Goal: Information Seeking & Learning: Learn about a topic

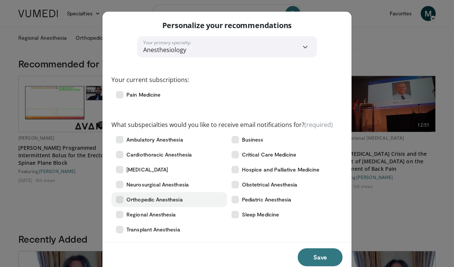
scroll to position [17, 0]
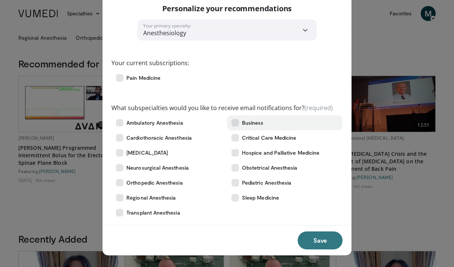
click at [236, 122] on icon at bounding box center [235, 122] width 7 height 7
click at [237, 123] on icon at bounding box center [235, 122] width 7 height 7
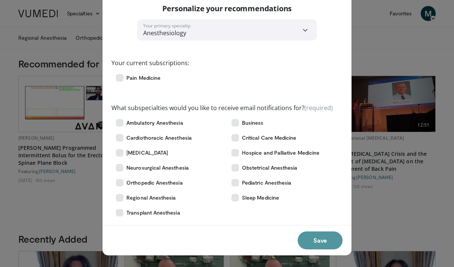
click at [323, 241] on button "Save" at bounding box center [320, 240] width 45 height 18
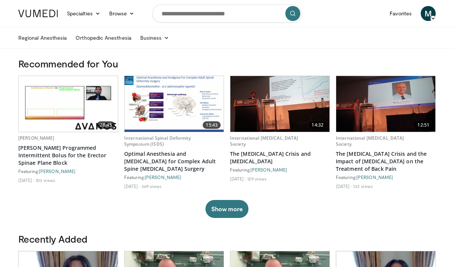
click at [362, 61] on h3 "Recommended for You" at bounding box center [227, 64] width 418 height 12
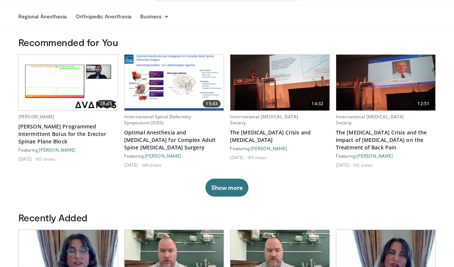
scroll to position [0, 0]
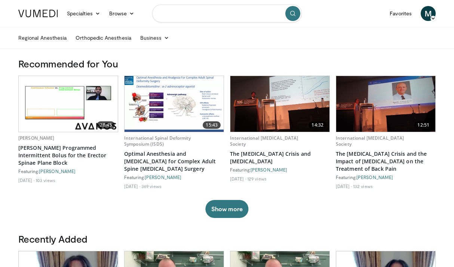
click at [178, 12] on input "Search topics, interventions" at bounding box center [227, 13] width 150 height 18
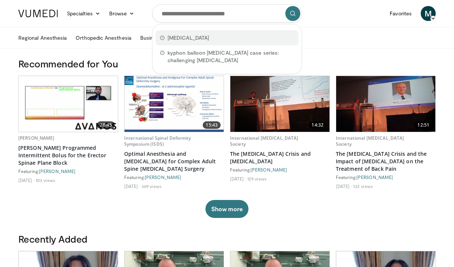
click at [185, 33] on div "Kyphoplasty" at bounding box center [227, 37] width 143 height 15
type input "**********"
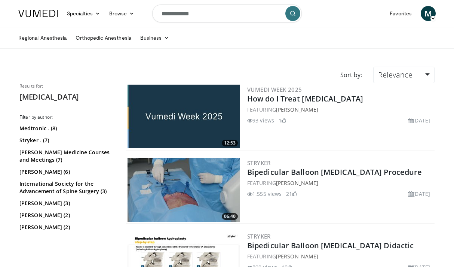
click at [185, 127] on img at bounding box center [184, 117] width 112 height 64
click at [186, 188] on img at bounding box center [184, 190] width 112 height 64
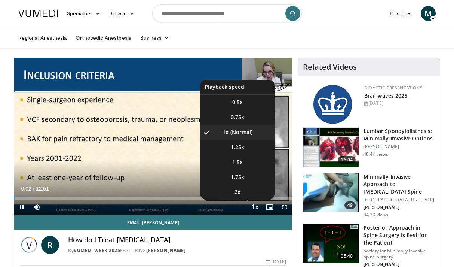
click at [253, 211] on span "Video Player" at bounding box center [255, 207] width 10 height 15
click at [234, 165] on span "1.5x" at bounding box center [237, 161] width 10 height 7
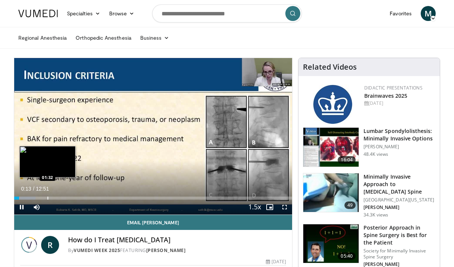
click at [48, 199] on div "Progress Bar" at bounding box center [48, 198] width 1 height 3
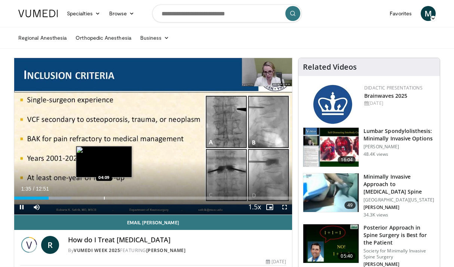
click at [104, 197] on div "Progress Bar" at bounding box center [104, 198] width 1 height 3
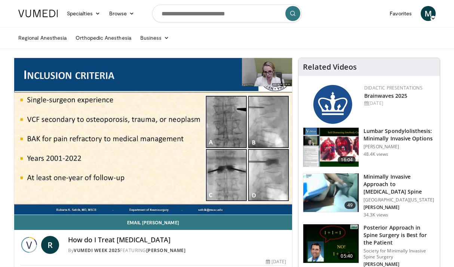
click at [176, 196] on div "10 seconds Tap to unmute" at bounding box center [153, 136] width 278 height 156
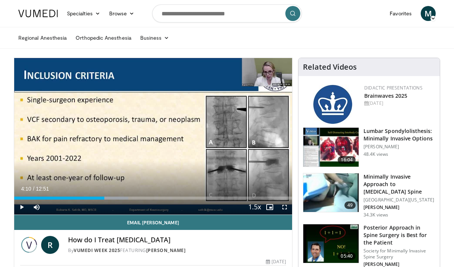
click at [225, 201] on div "Current Time 4:10 / Duration 12:51 Play Skip Backward Skip Forward Mute 68% Loa…" at bounding box center [153, 207] width 278 height 15
click at [224, 200] on div "Current Time 4:10 / Duration 12:51 Play Skip Backward Skip Forward Mute 68% Loa…" at bounding box center [153, 207] width 278 height 15
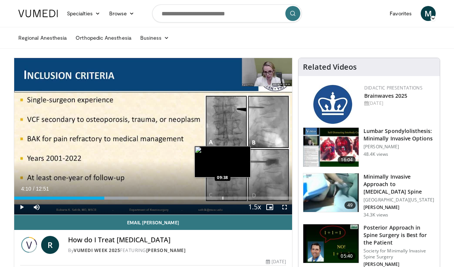
click at [223, 198] on div "Progress Bar" at bounding box center [223, 198] width 1 height 3
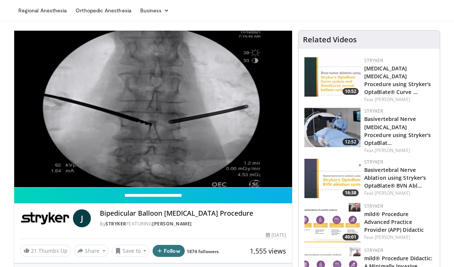
scroll to position [28, 0]
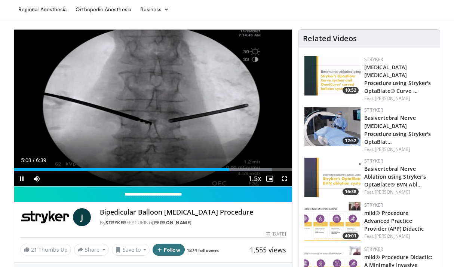
click at [207, 172] on div "Current Time 5:08 / Duration 6:39 Pause Skip Backward Skip Forward Mute Loaded …" at bounding box center [153, 178] width 278 height 15
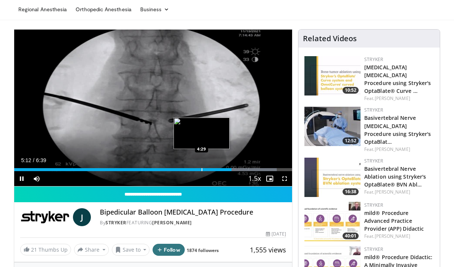
click at [202, 170] on div "Progress Bar" at bounding box center [202, 169] width 1 height 3
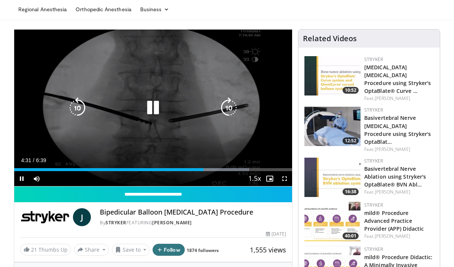
click at [185, 65] on div "10 seconds Tap to unmute" at bounding box center [153, 108] width 278 height 156
click at [161, 142] on div "10 seconds Tap to unmute" at bounding box center [153, 108] width 278 height 156
